Goal: Information Seeking & Learning: Learn about a topic

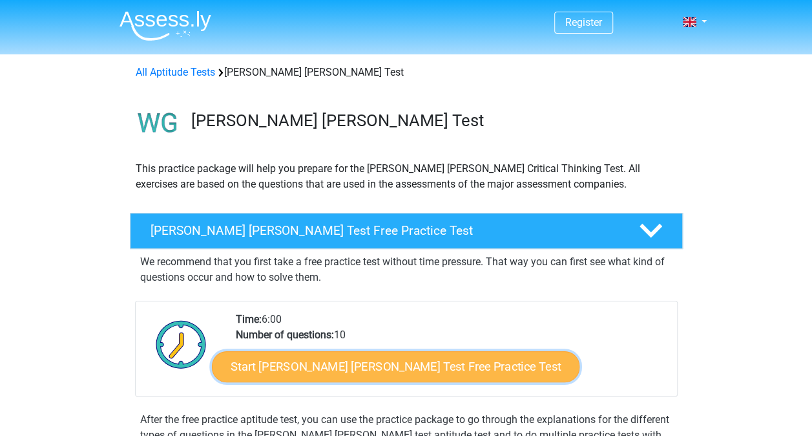
click at [388, 364] on link "Start Watson Glaser Test Free Practice Test" at bounding box center [396, 366] width 368 height 31
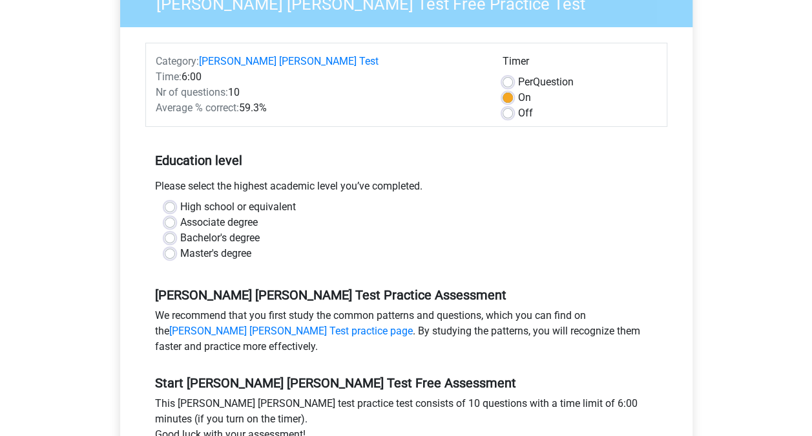
scroll to position [143, 0]
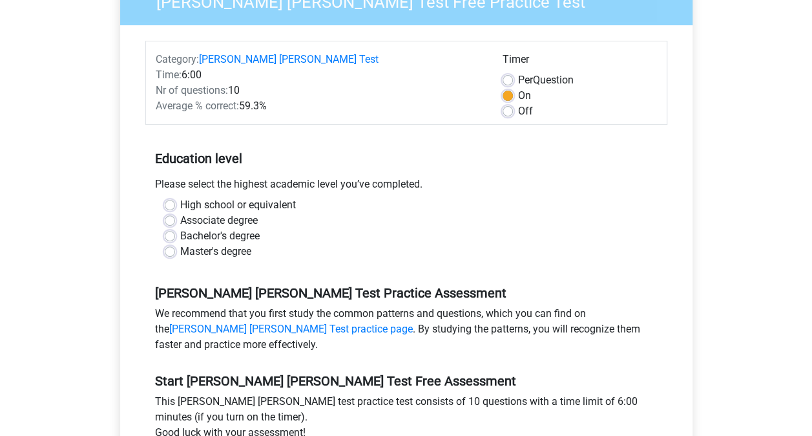
click at [180, 244] on label "Master's degree" at bounding box center [215, 252] width 71 height 16
click at [172, 244] on input "Master's degree" at bounding box center [170, 250] width 10 height 13
radio input "true"
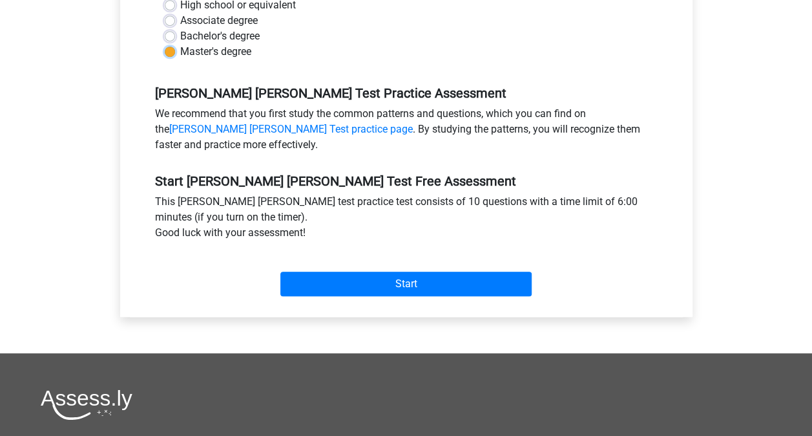
scroll to position [345, 0]
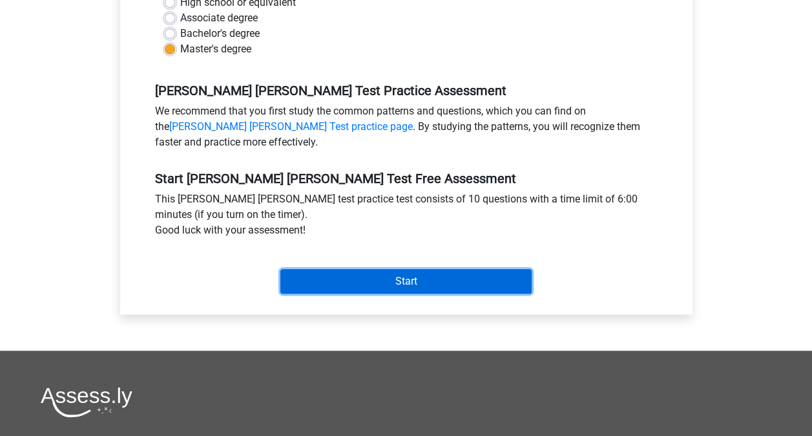
click at [396, 271] on input "Start" at bounding box center [405, 281] width 251 height 25
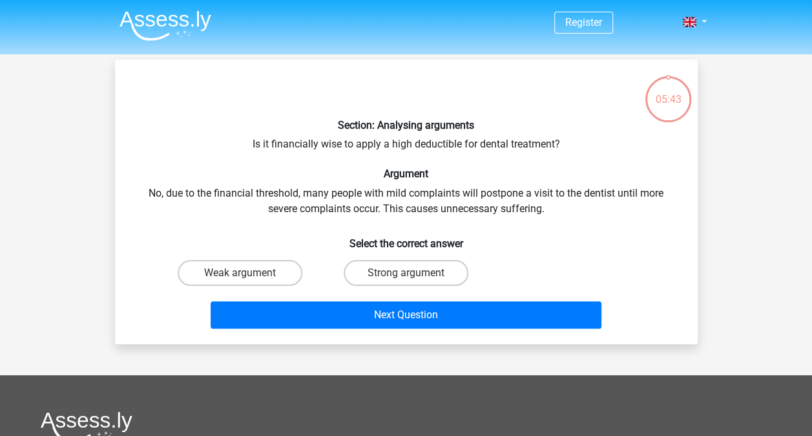
click at [412, 275] on input "Strong argument" at bounding box center [410, 277] width 8 height 8
radio input "true"
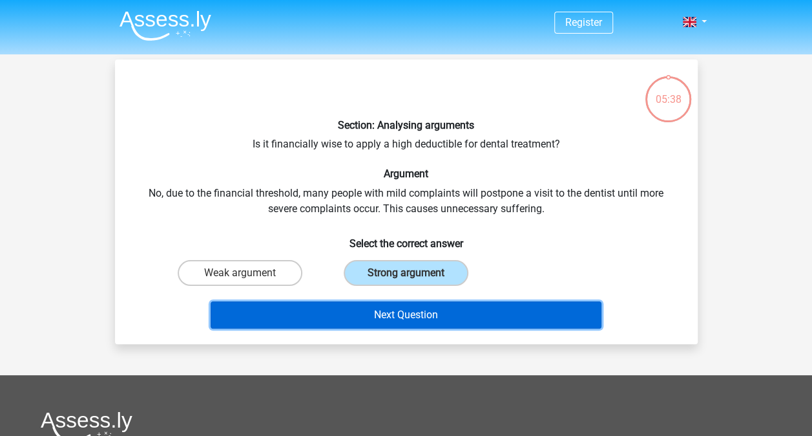
click at [411, 313] on button "Next Question" at bounding box center [406, 314] width 391 height 27
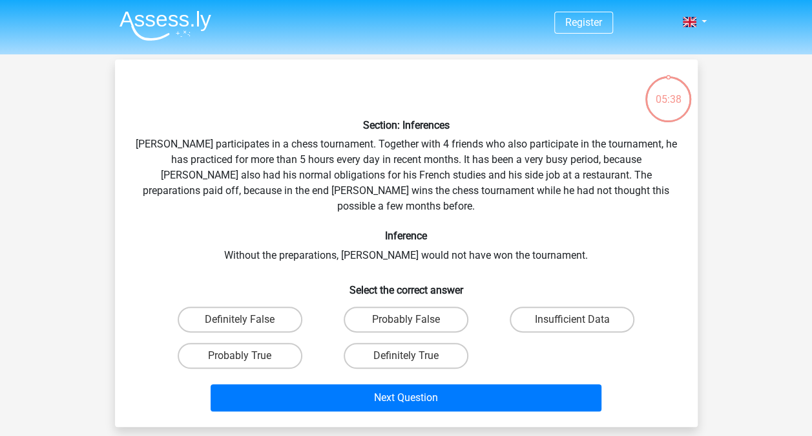
scroll to position [59, 0]
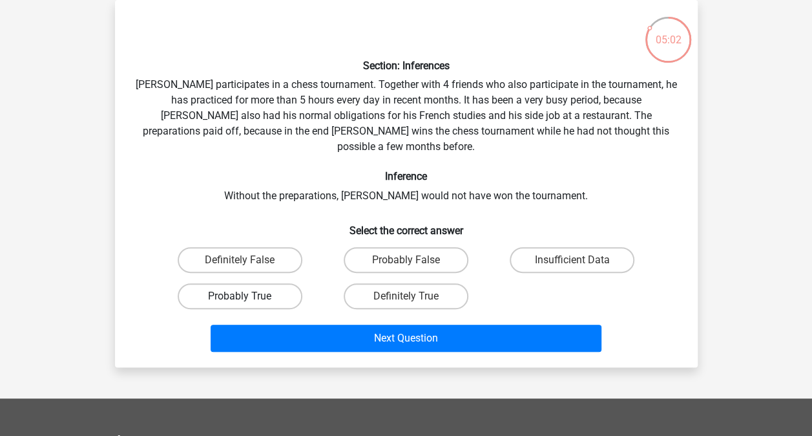
click at [247, 283] on label "Probably True" at bounding box center [240, 296] width 125 height 26
click at [247, 296] on input "Probably True" at bounding box center [244, 300] width 8 height 8
radio input "true"
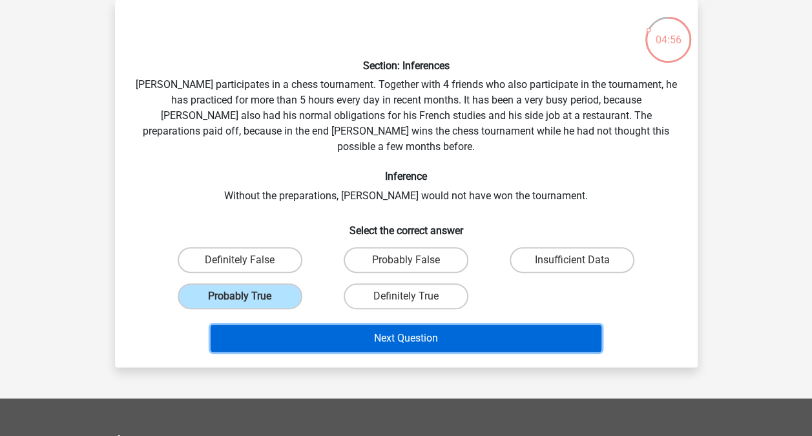
click at [386, 324] on button "Next Question" at bounding box center [406, 337] width 391 height 27
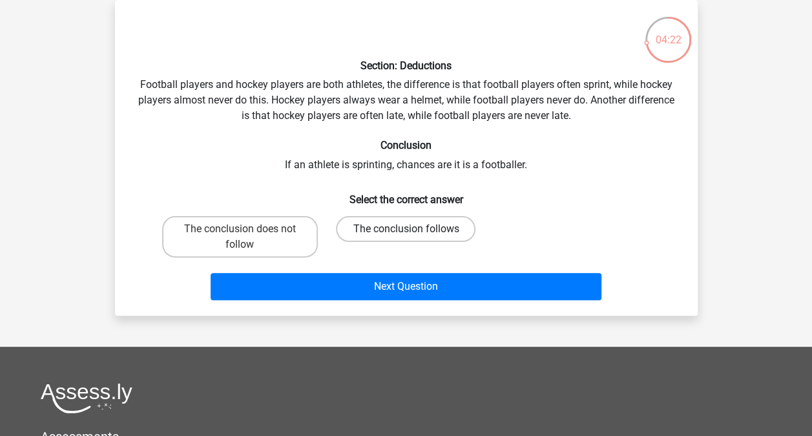
click at [400, 229] on label "The conclusion follows" at bounding box center [406, 229] width 140 height 26
click at [406, 229] on input "The conclusion follows" at bounding box center [410, 233] width 8 height 8
radio input "true"
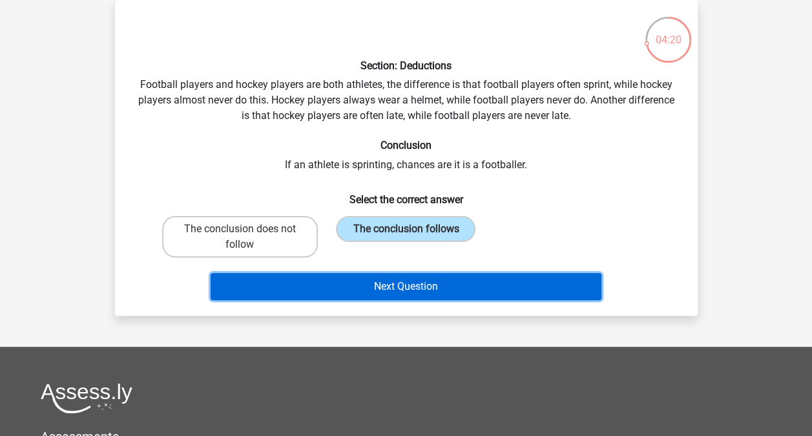
click at [405, 282] on button "Next Question" at bounding box center [406, 286] width 391 height 27
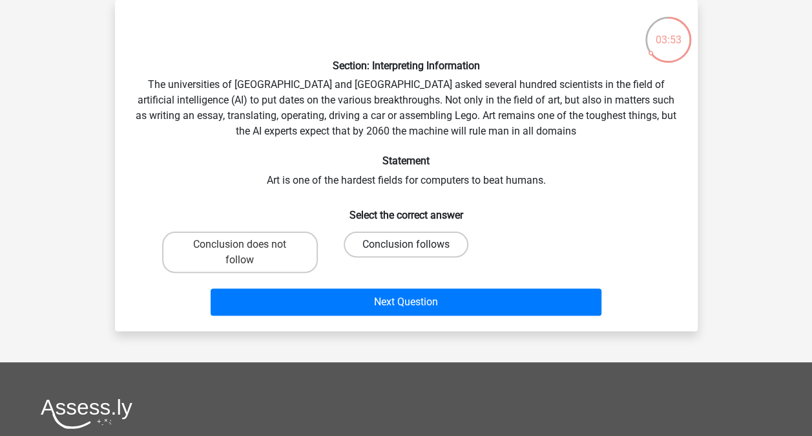
click at [417, 247] on label "Conclusion follows" at bounding box center [406, 244] width 125 height 26
click at [414, 247] on input "Conclusion follows" at bounding box center [410, 248] width 8 height 8
radio input "true"
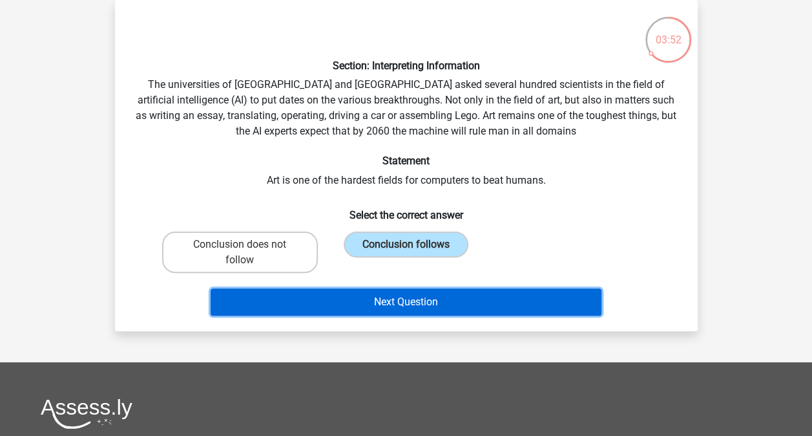
click at [458, 297] on button "Next Question" at bounding box center [406, 301] width 391 height 27
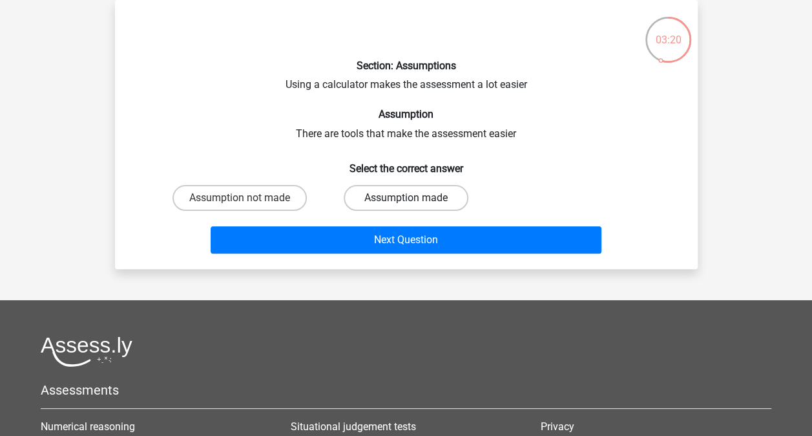
click at [434, 200] on label "Assumption made" at bounding box center [406, 198] width 125 height 26
click at [414, 200] on input "Assumption made" at bounding box center [410, 202] width 8 height 8
radio input "true"
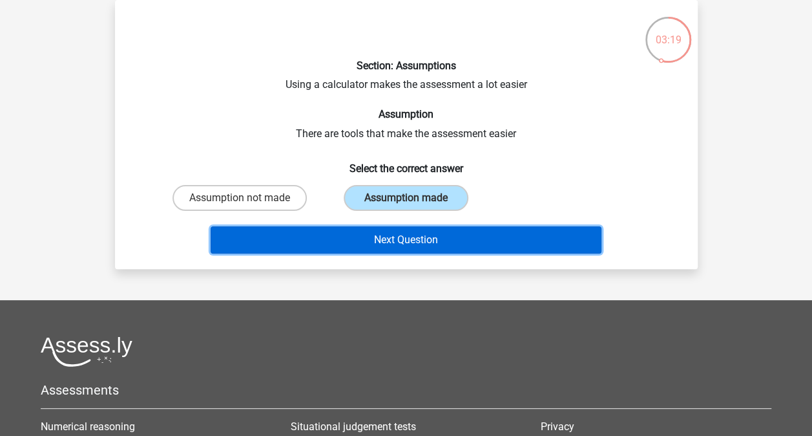
click at [430, 240] on button "Next Question" at bounding box center [406, 239] width 391 height 27
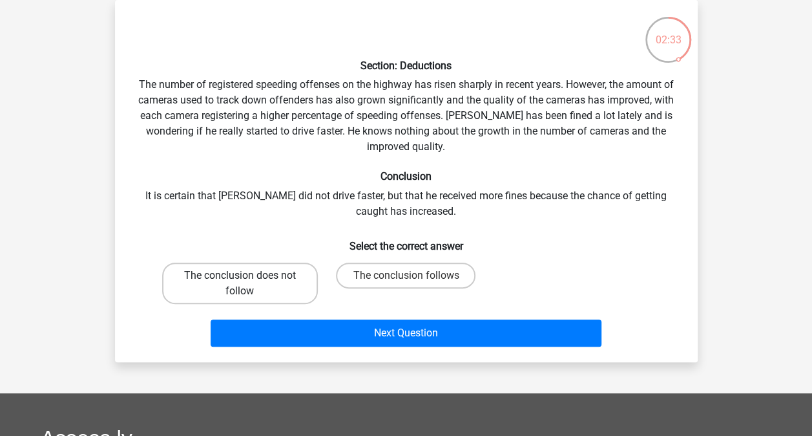
click at [269, 278] on label "The conclusion does not follow" at bounding box center [240, 282] width 156 height 41
click at [248, 278] on input "The conclusion does not follow" at bounding box center [244, 279] width 8 height 8
radio input "true"
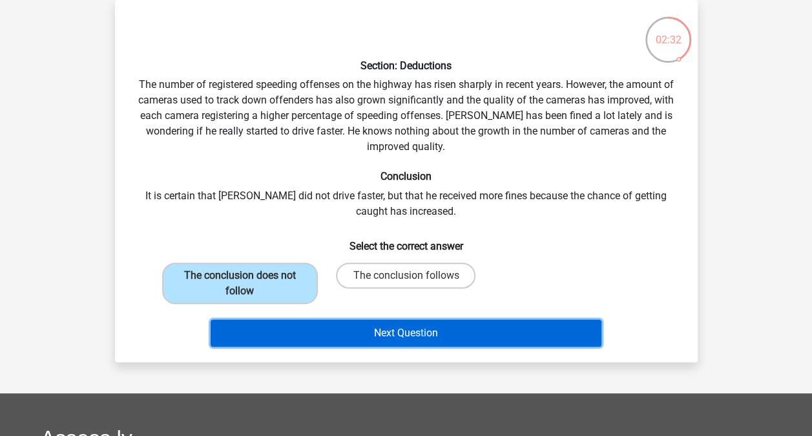
click at [393, 331] on button "Next Question" at bounding box center [406, 332] width 391 height 27
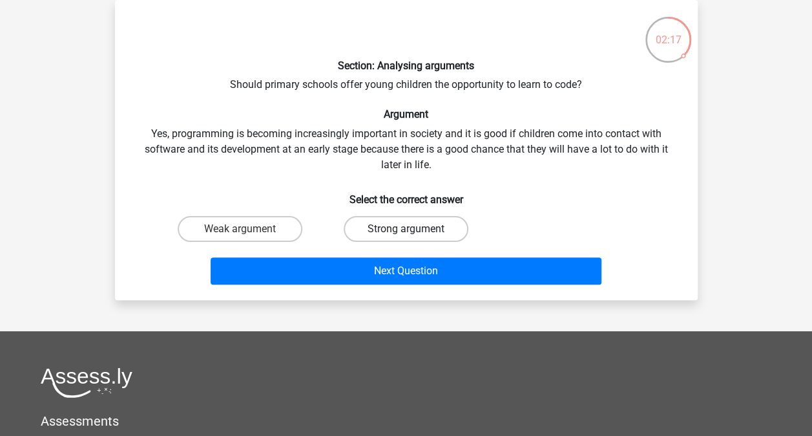
click at [396, 233] on label "Strong argument" at bounding box center [406, 229] width 125 height 26
click at [406, 233] on input "Strong argument" at bounding box center [410, 233] width 8 height 8
radio input "true"
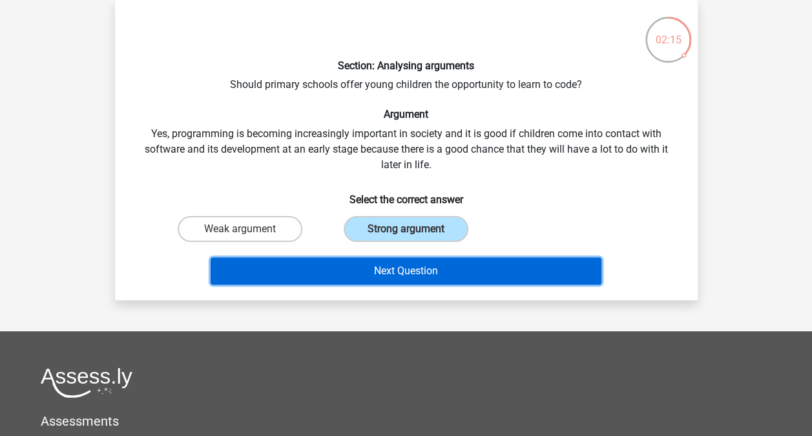
click at [399, 271] on button "Next Question" at bounding box center [406, 270] width 391 height 27
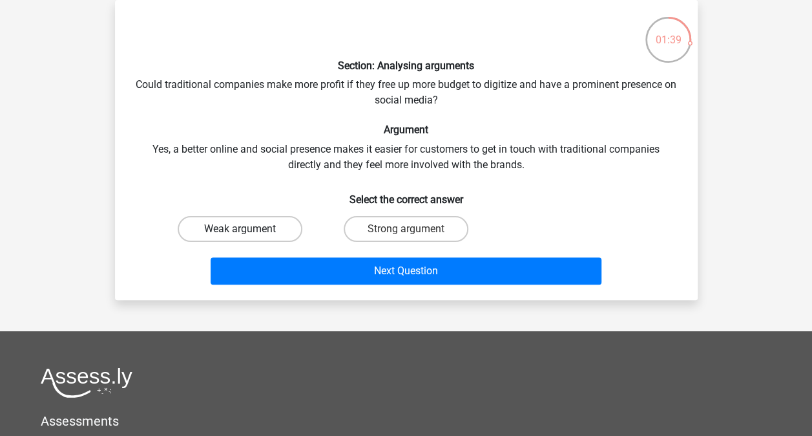
click at [237, 228] on label "Weak argument" at bounding box center [240, 229] width 125 height 26
click at [240, 229] on input "Weak argument" at bounding box center [244, 233] width 8 height 8
radio input "true"
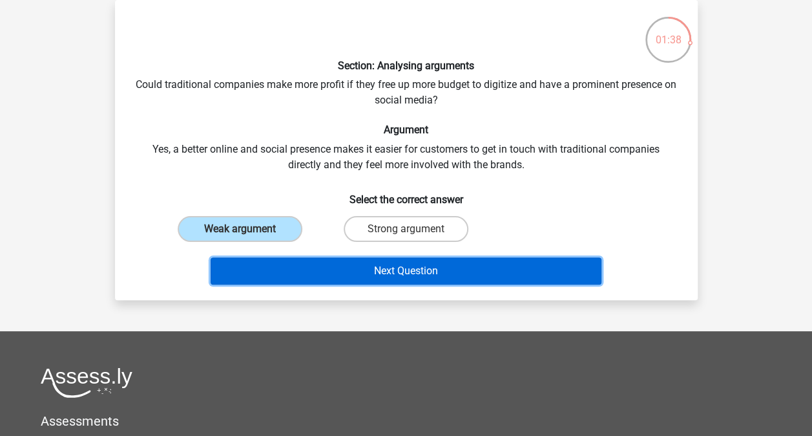
click at [405, 273] on button "Next Question" at bounding box center [406, 270] width 391 height 27
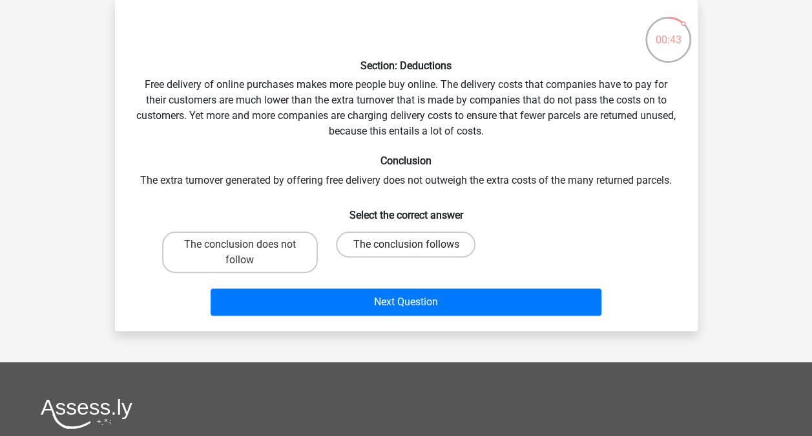
click at [400, 239] on label "The conclusion follows" at bounding box center [406, 244] width 140 height 26
click at [406, 244] on input "The conclusion follows" at bounding box center [410, 248] width 8 height 8
radio input "true"
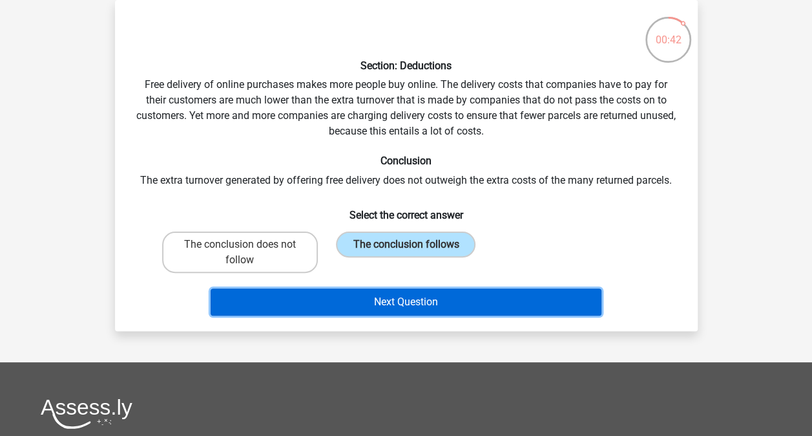
click at [417, 299] on button "Next Question" at bounding box center [406, 301] width 391 height 27
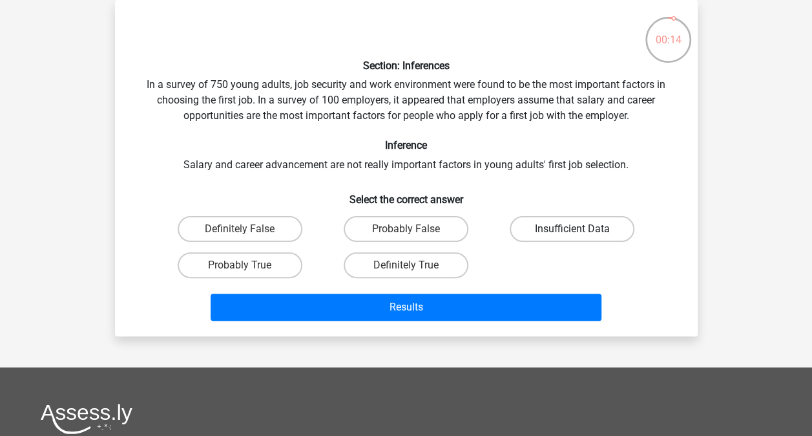
click at [534, 228] on label "Insufficient Data" at bounding box center [572, 229] width 125 height 26
click at [573, 229] on input "Insufficient Data" at bounding box center [577, 233] width 8 height 8
radio input "true"
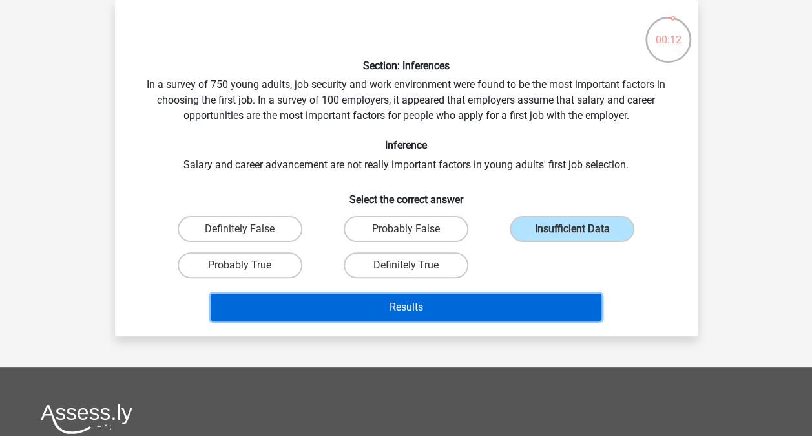
click at [485, 305] on button "Results" at bounding box center [406, 306] width 391 height 27
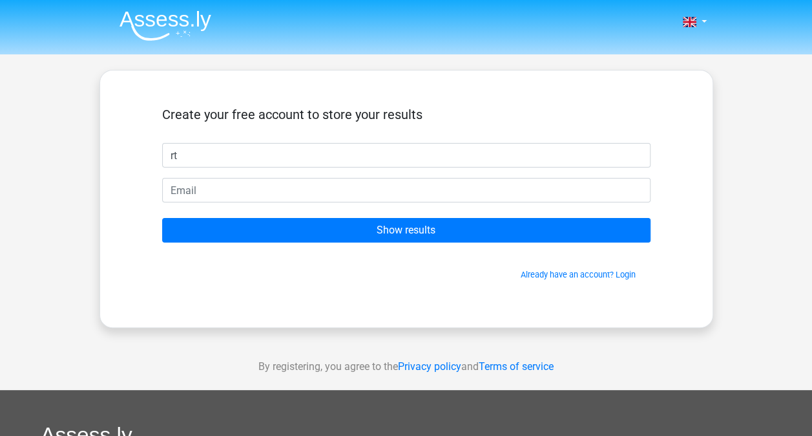
type input "rt"
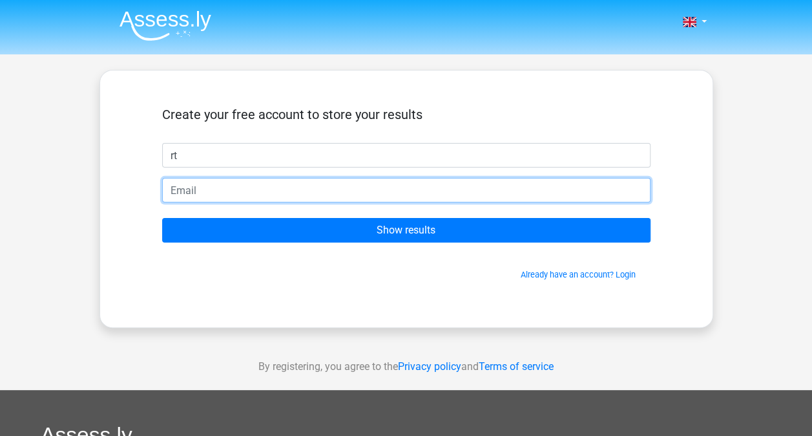
click at [187, 191] on input "email" at bounding box center [406, 190] width 489 height 25
type input "[PERSON_NAME][EMAIL_ADDRESS][DOMAIN_NAME]"
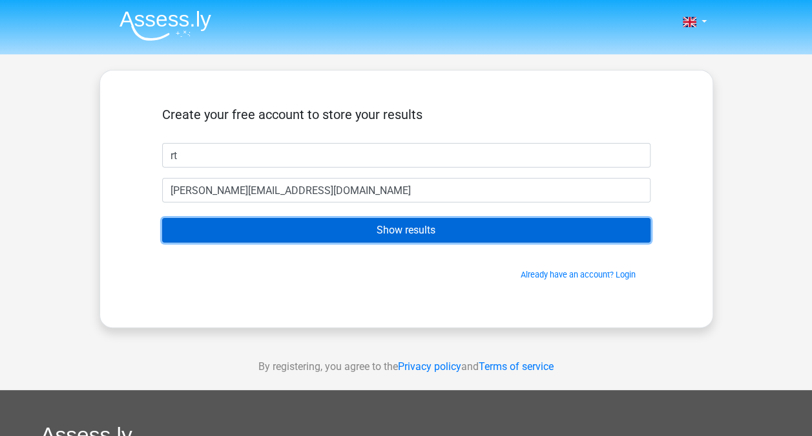
click at [336, 238] on input "Show results" at bounding box center [406, 230] width 489 height 25
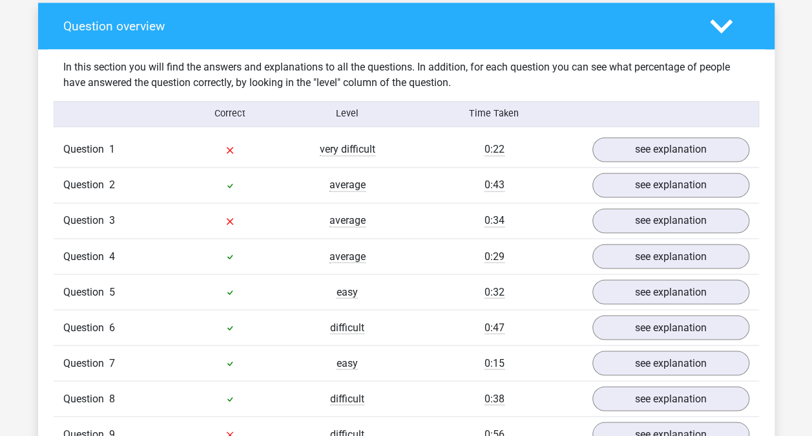
scroll to position [967, 0]
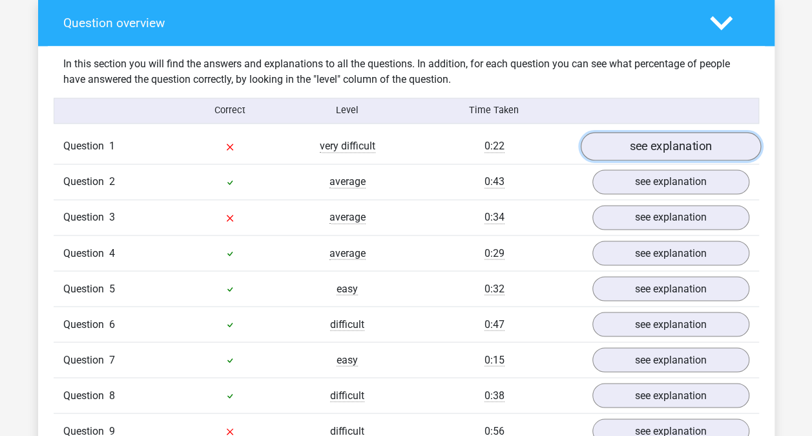
click at [662, 139] on link "see explanation" at bounding box center [670, 146] width 180 height 28
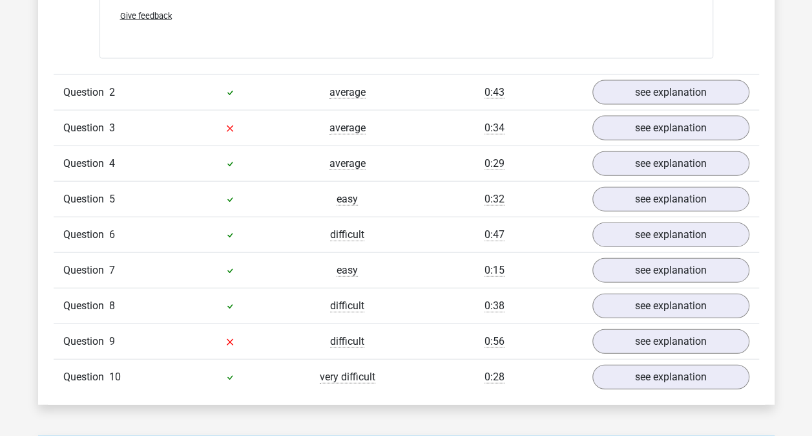
scroll to position [1394, 0]
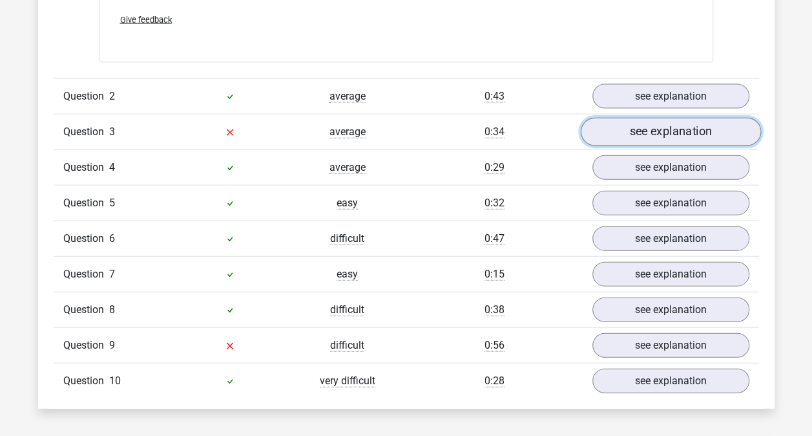
click at [677, 118] on link "see explanation" at bounding box center [670, 132] width 180 height 28
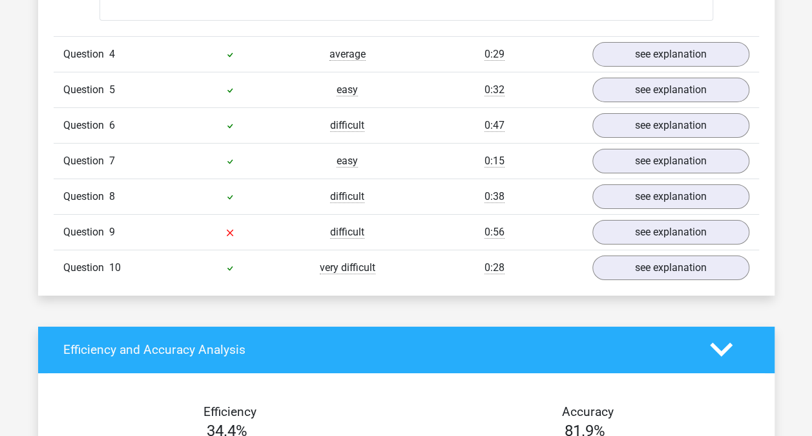
scroll to position [2205, 0]
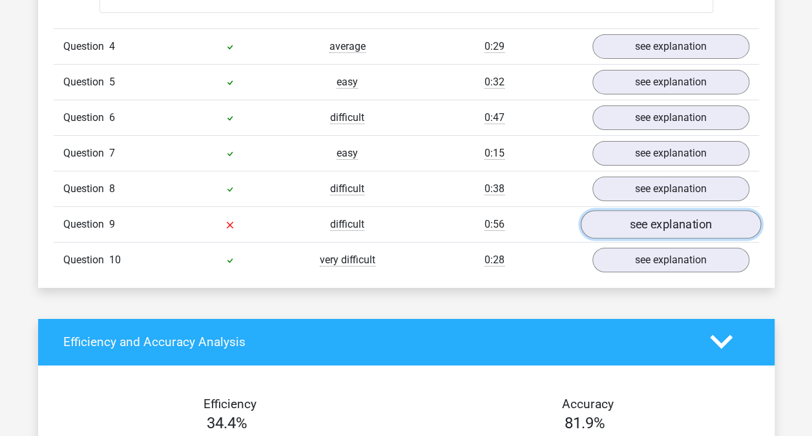
click at [693, 210] on link "see explanation" at bounding box center [670, 224] width 180 height 28
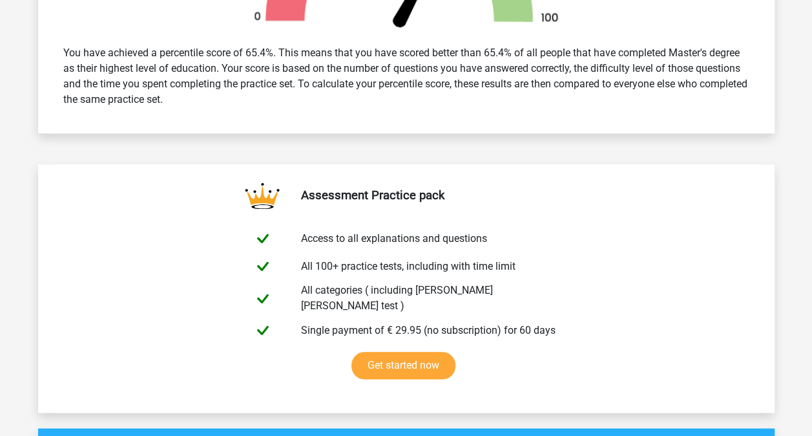
scroll to position [481, 0]
